Goal: Information Seeking & Learning: Obtain resource

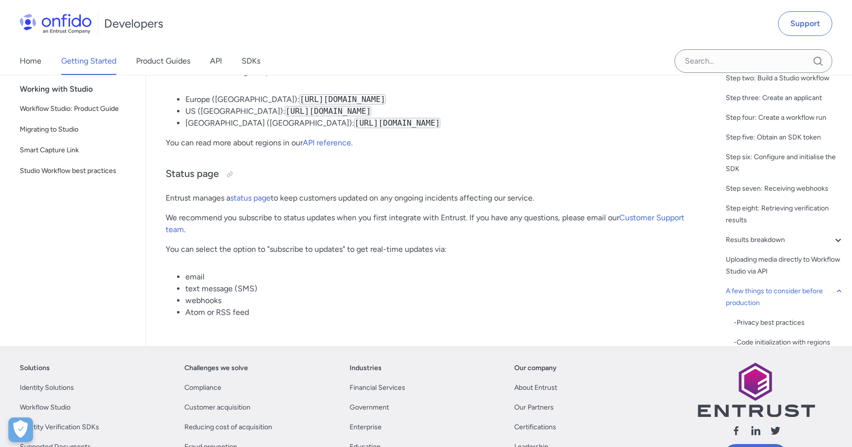
scroll to position [5091, 0]
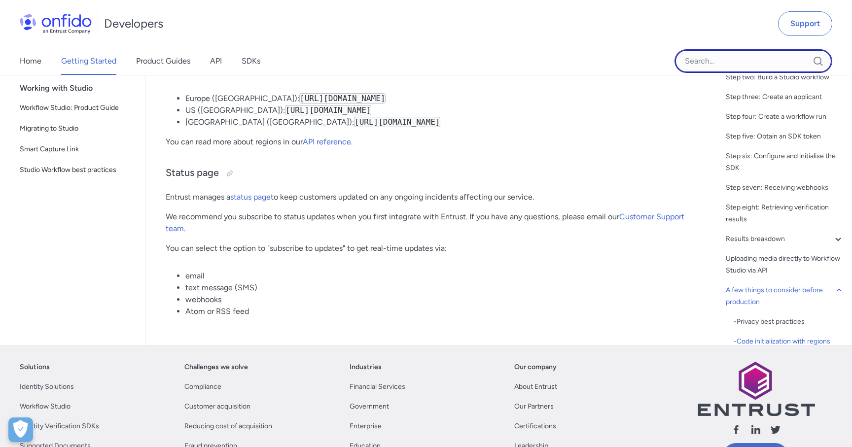
click at [714, 62] on input "Onfido search input field" at bounding box center [754, 61] width 158 height 24
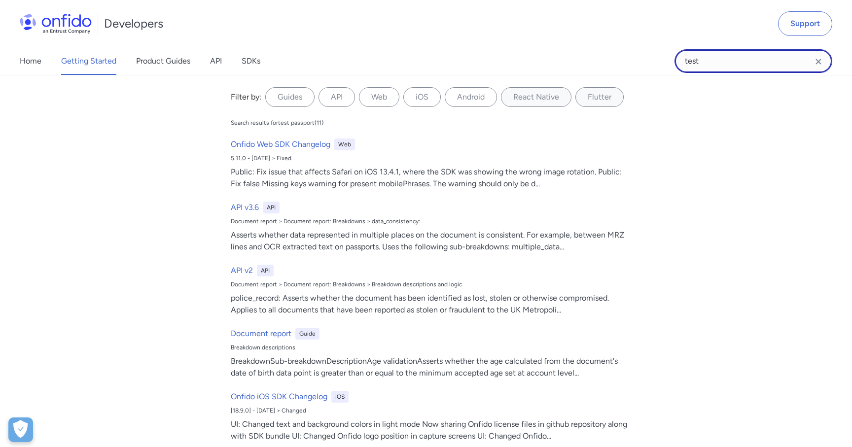
type input "test"
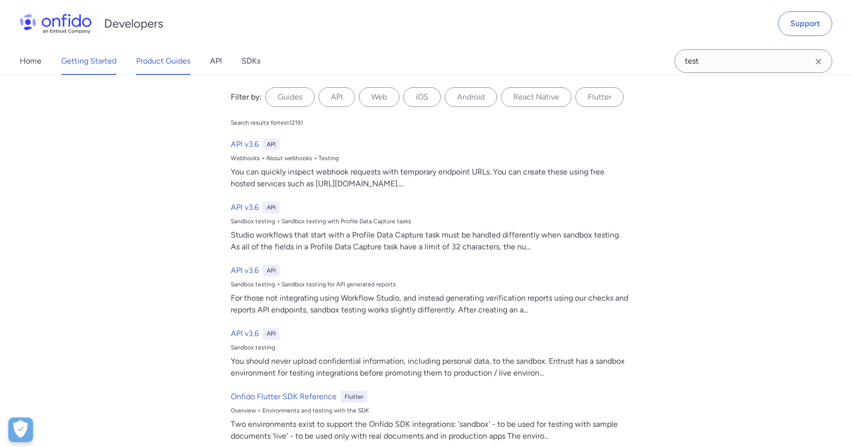
click at [180, 63] on link "Product Guides" at bounding box center [163, 61] width 54 height 28
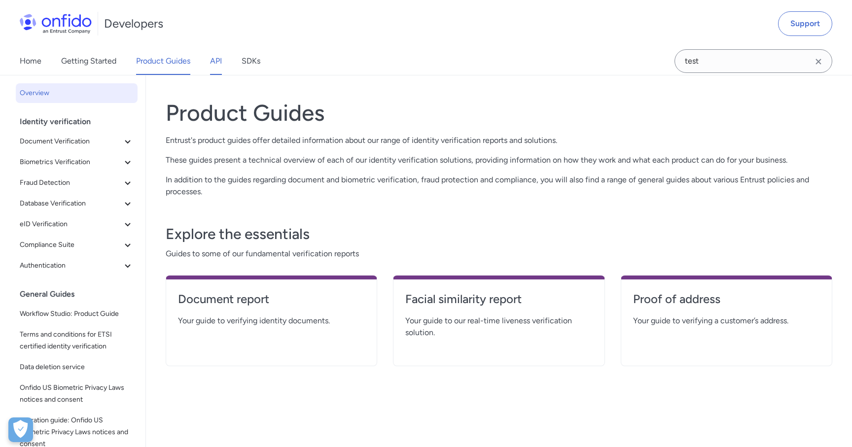
click at [216, 58] on link "API" at bounding box center [216, 61] width 12 height 28
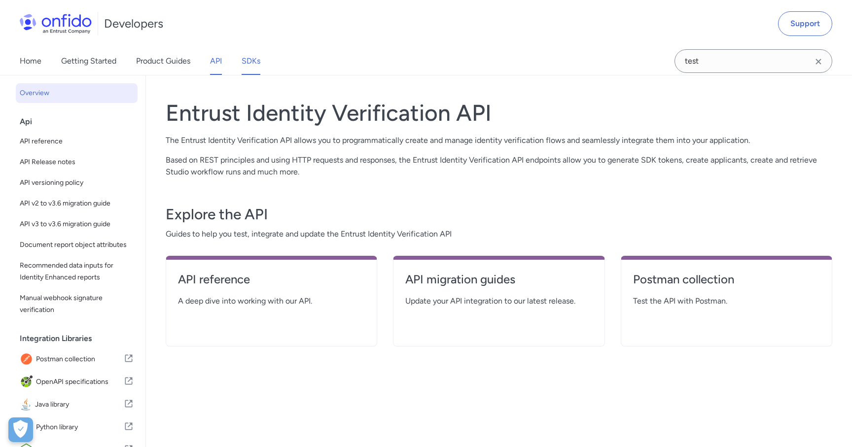
click at [249, 62] on link "SDKs" at bounding box center [251, 61] width 19 height 28
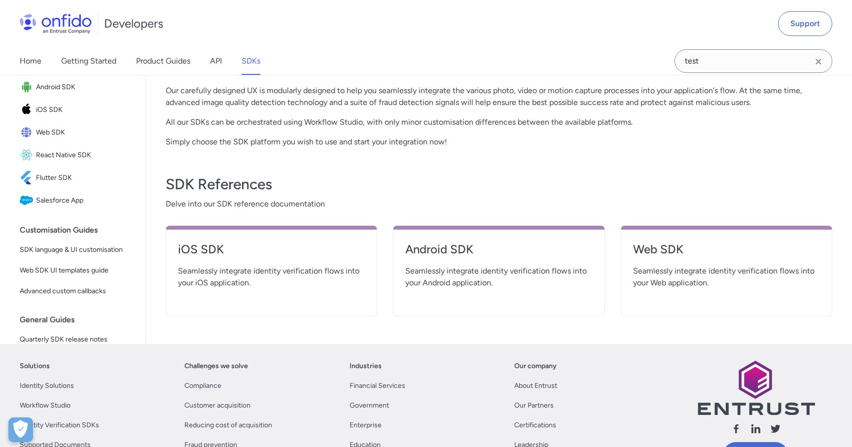
scroll to position [224, 0]
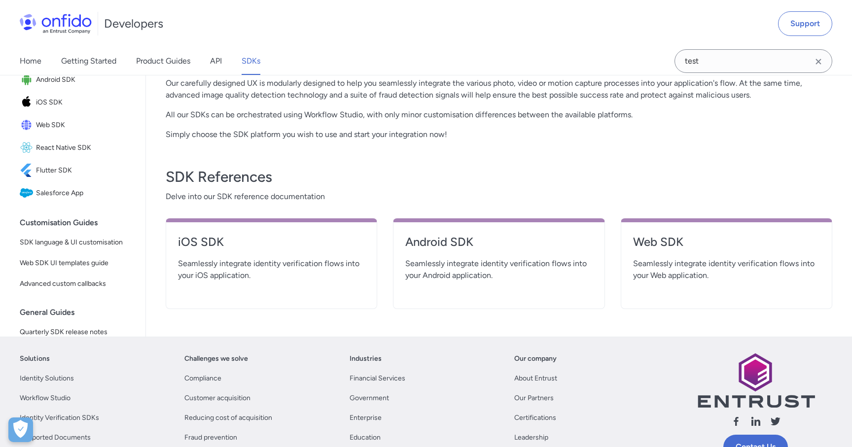
click at [632, 285] on div "Web SDK Seamlessly integrate identity verification flows into your Web applicat…" at bounding box center [727, 263] width 212 height 91
click at [653, 242] on h4 "Web SDK" at bounding box center [726, 242] width 187 height 16
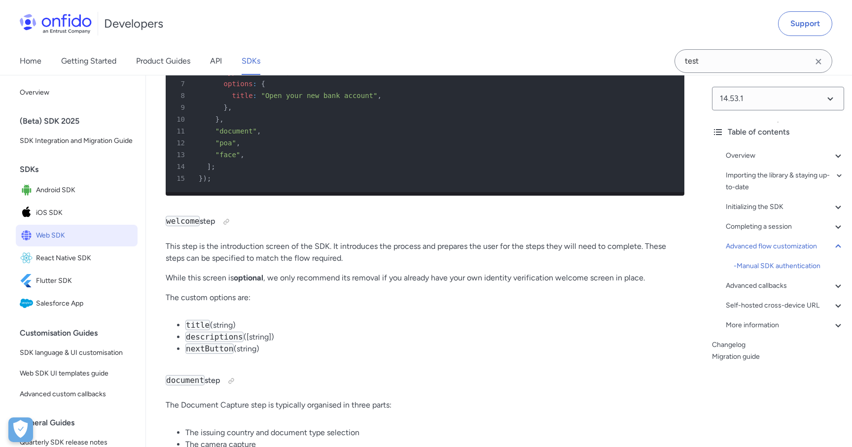
scroll to position [13335, 0]
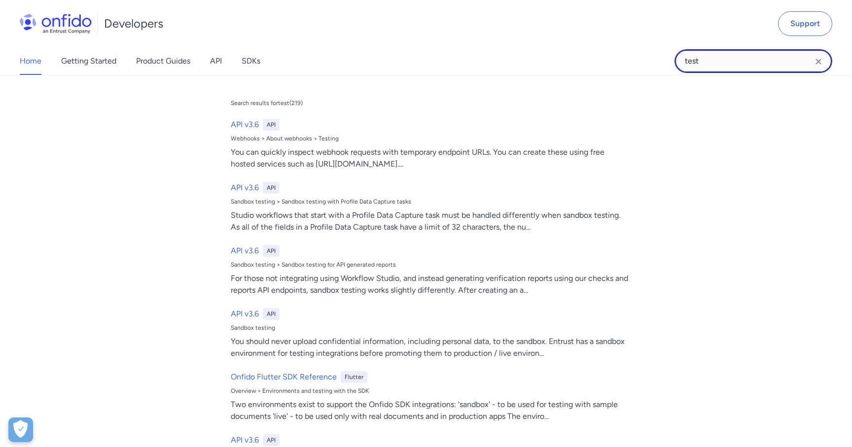
click at [691, 69] on input "test" at bounding box center [754, 61] width 158 height 24
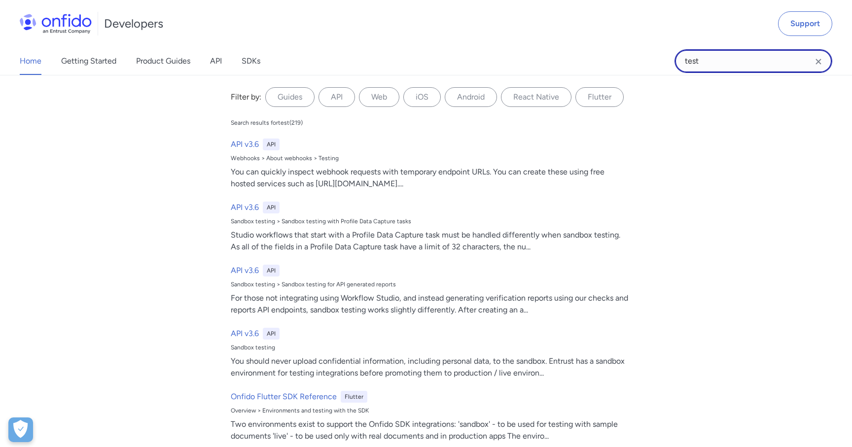
click at [691, 69] on input "test" at bounding box center [754, 61] width 158 height 24
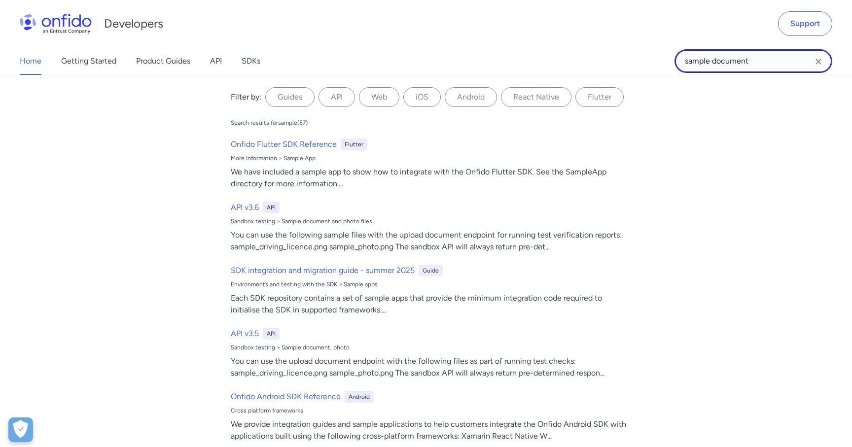
type input "sample document"
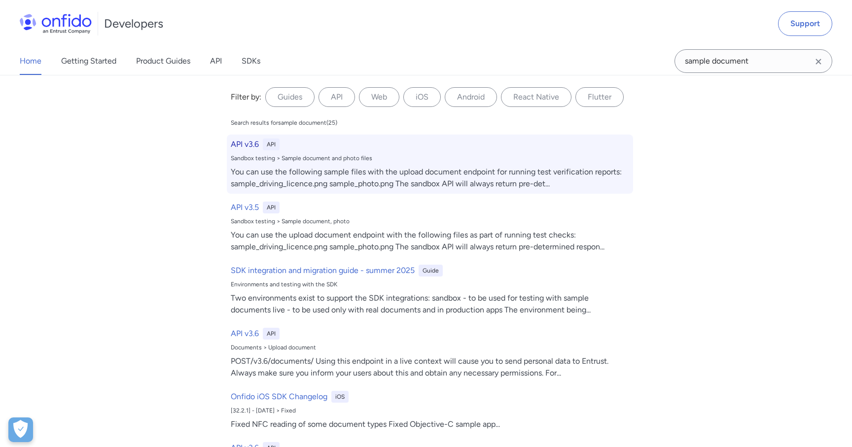
click at [291, 166] on div "You can use the following sample files with the upload document endpoint for ru…" at bounding box center [430, 178] width 398 height 24
select select "http"
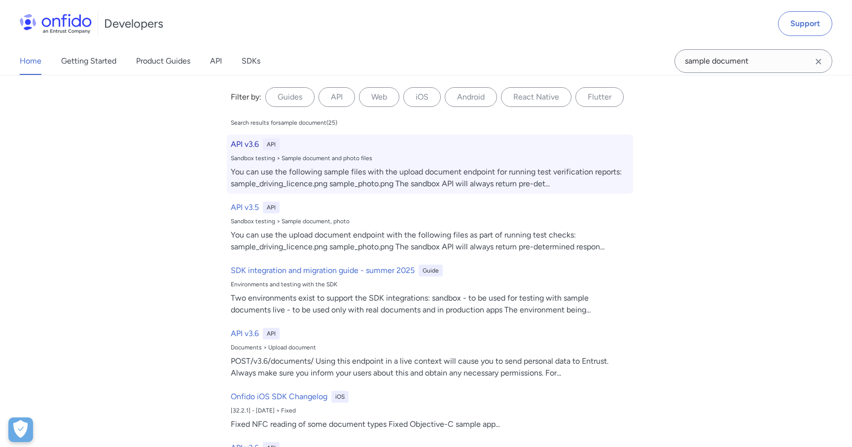
select select "http"
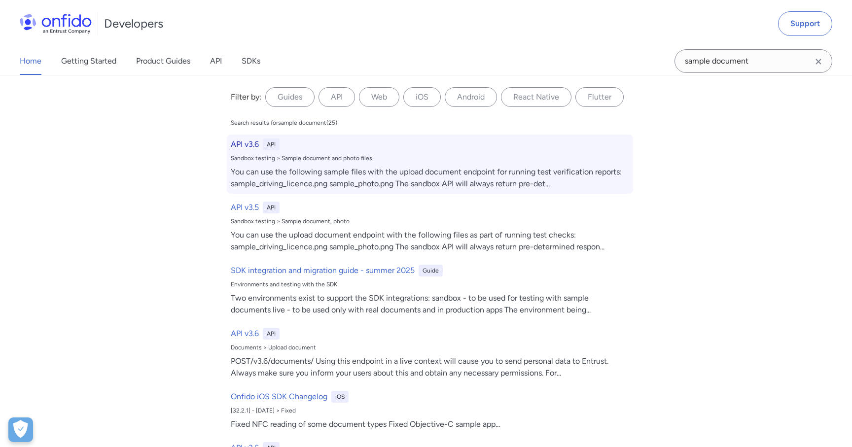
select select "http"
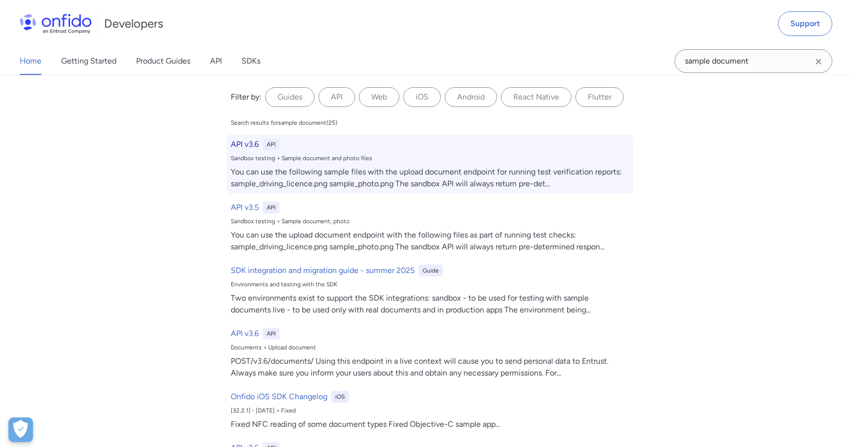
select select "http"
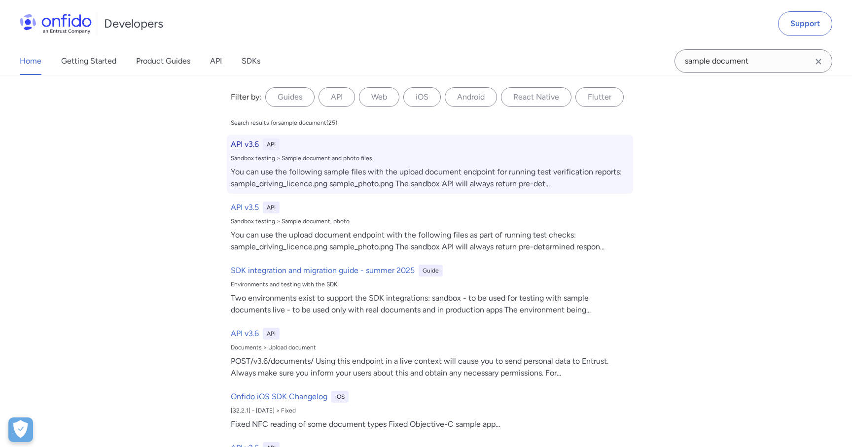
select select "http"
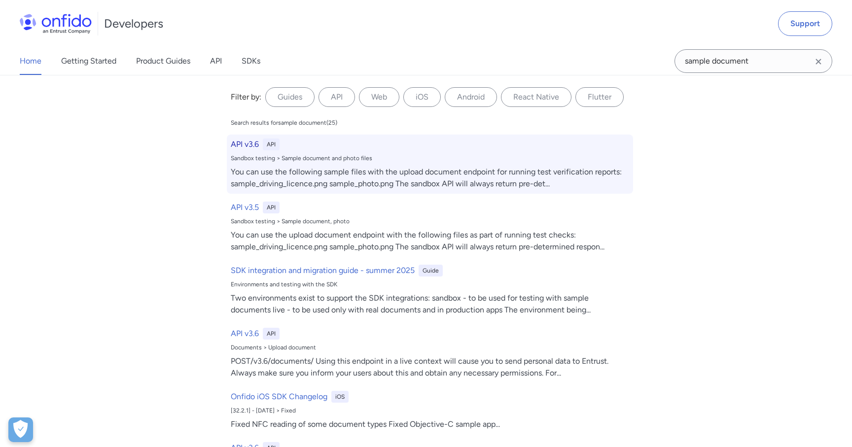
select select "http"
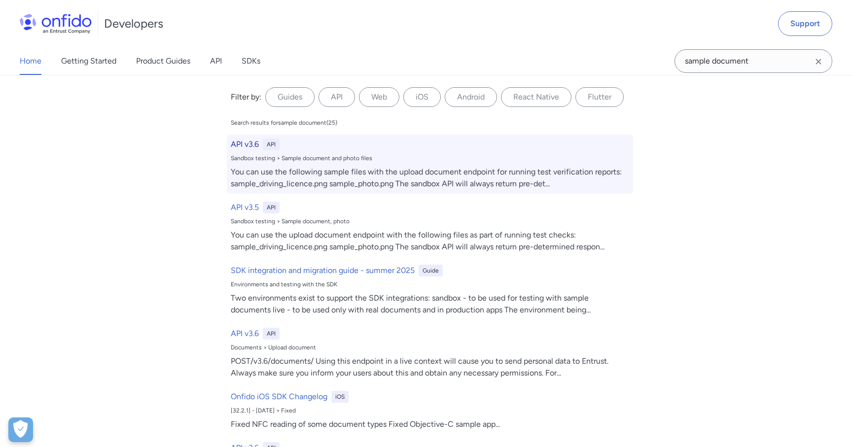
select select "http"
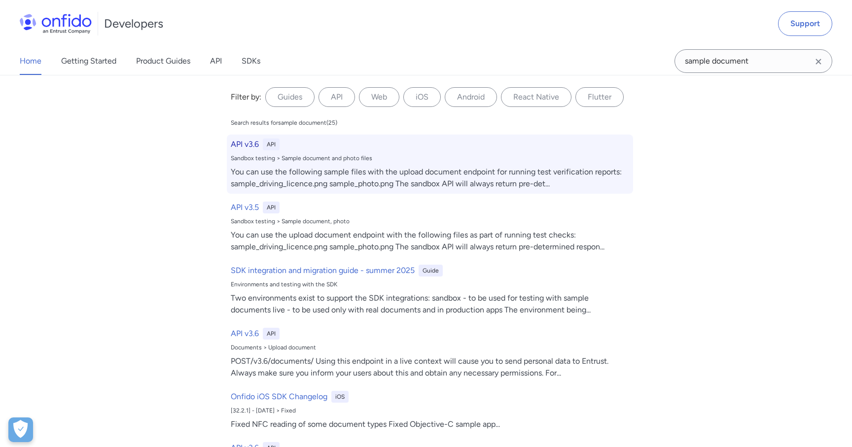
select select "http"
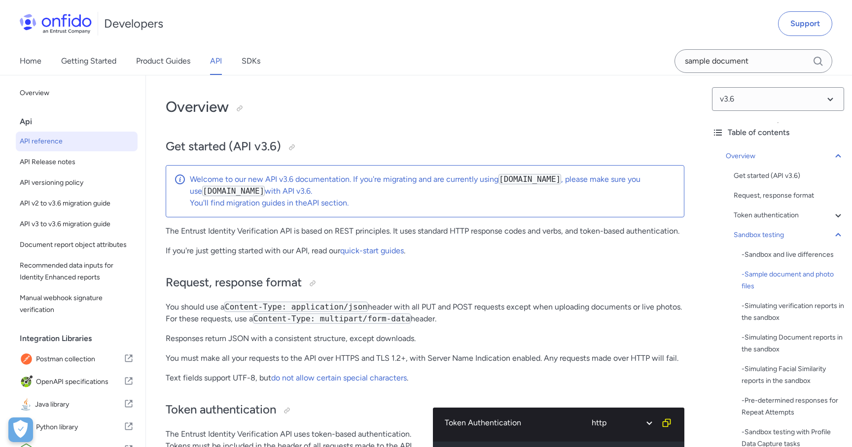
scroll to position [1760, 0]
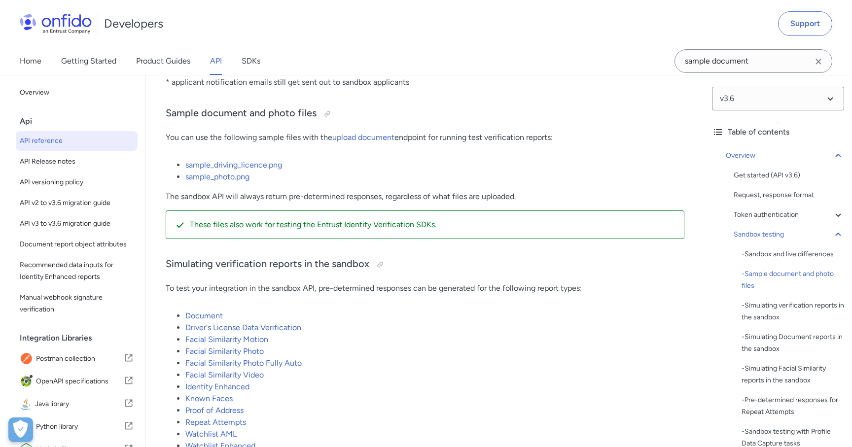
click at [298, 193] on p "The sandbox API will always return pre-determined responses, regardless of what…" at bounding box center [425, 197] width 519 height 12
click at [239, 178] on link "sample_photo.png" at bounding box center [217, 176] width 64 height 9
click at [219, 167] on link "sample_driving_licence.png" at bounding box center [233, 166] width 97 height 9
